Goal: Book appointment/travel/reservation

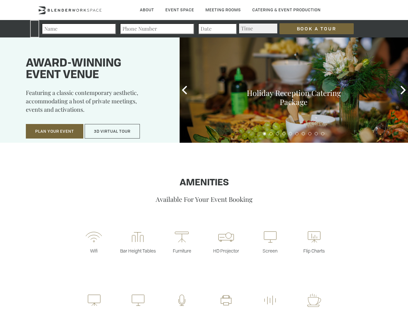
click at [312, 29] on input "Book a Tour" at bounding box center [317, 28] width 74 height 11
click at [55, 132] on button "Plan Your Event" at bounding box center [55, 131] width 58 height 15
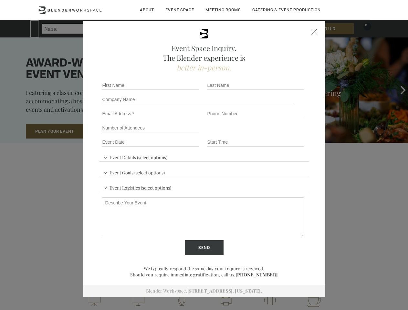
click at [113, 132] on button "3D Virtual Tour" at bounding box center [112, 131] width 55 height 15
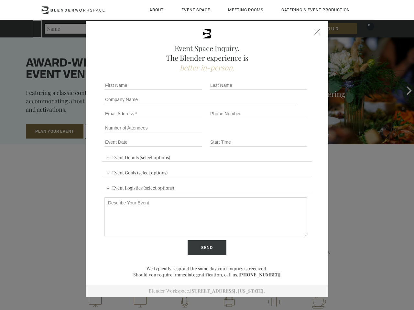
click at [185, 90] on div "First name *" at bounding box center [154, 85] width 105 height 14
click at [404, 90] on div "Event Space Inquiry. The Blender experience is better in-person. Event Details …" at bounding box center [207, 155] width 414 height 310
